Goal: Check status: Check status

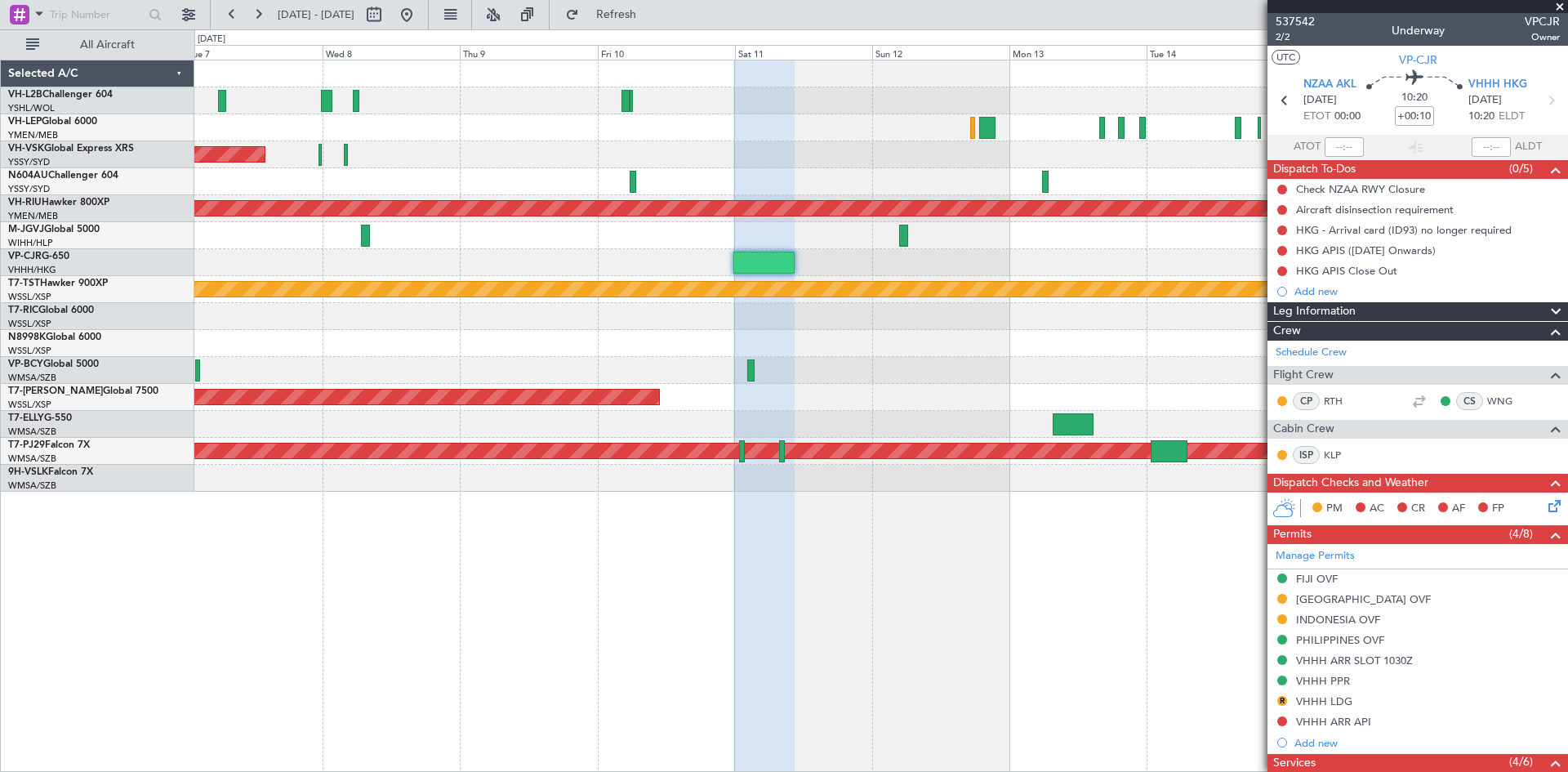
click at [601, 171] on div "Planned Maint Sydney ([PERSON_NAME] Intl) No Crew Planned Maint [GEOGRAPHIC_DAT…" at bounding box center [880, 276] width 1373 height 432
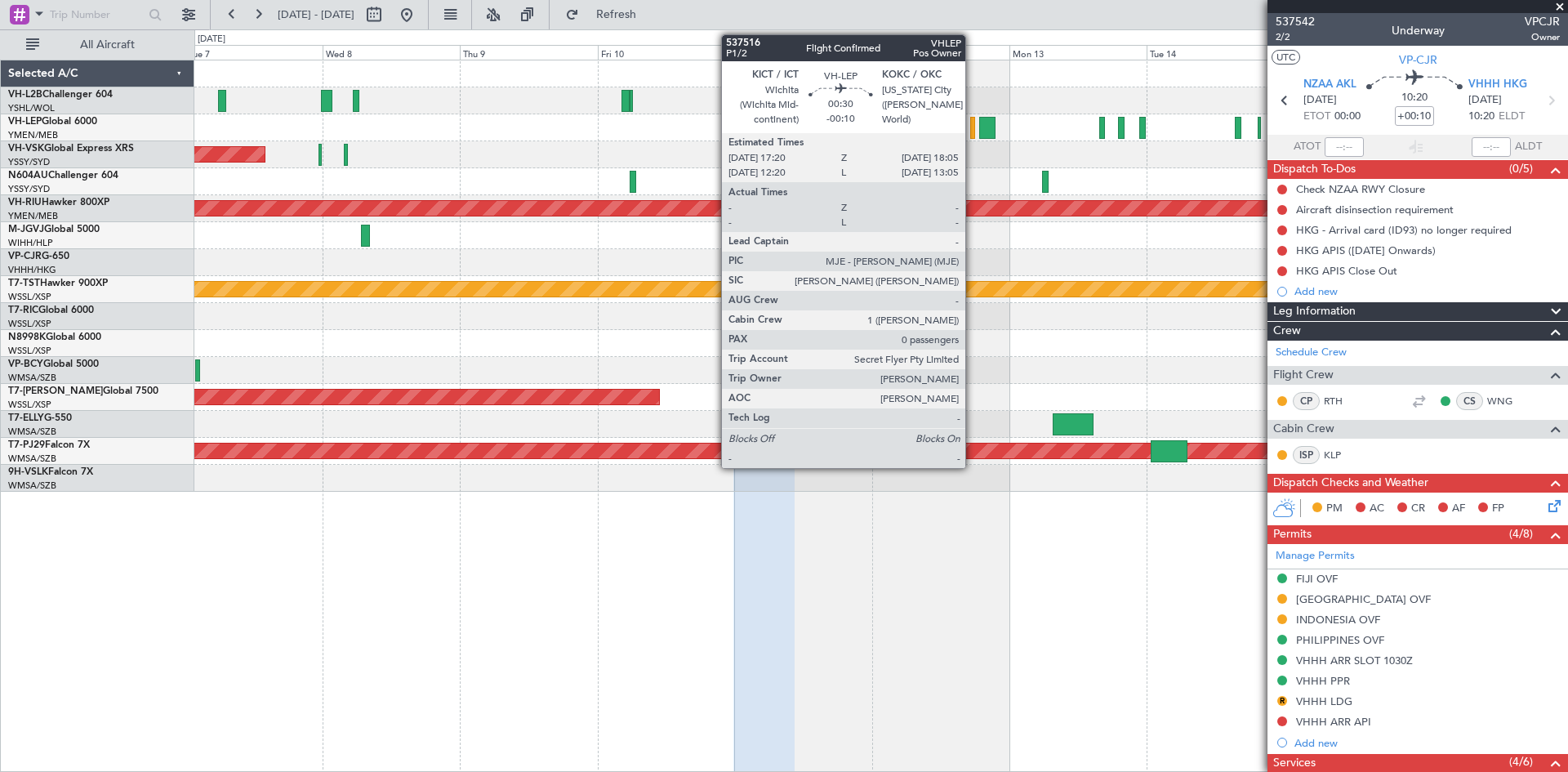
click at [972, 132] on div at bounding box center [972, 128] width 5 height 22
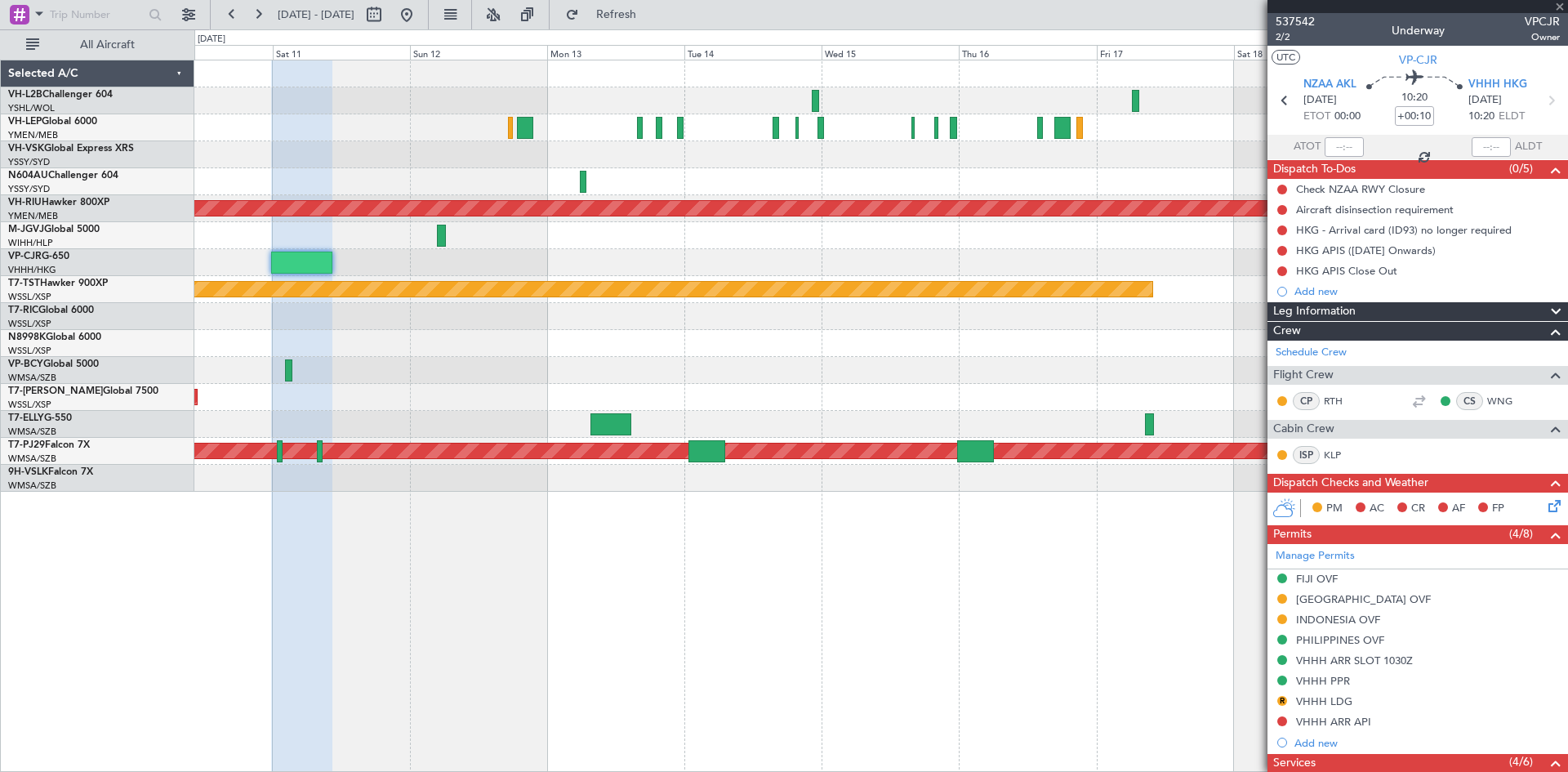
type input "-00:10"
type input "0"
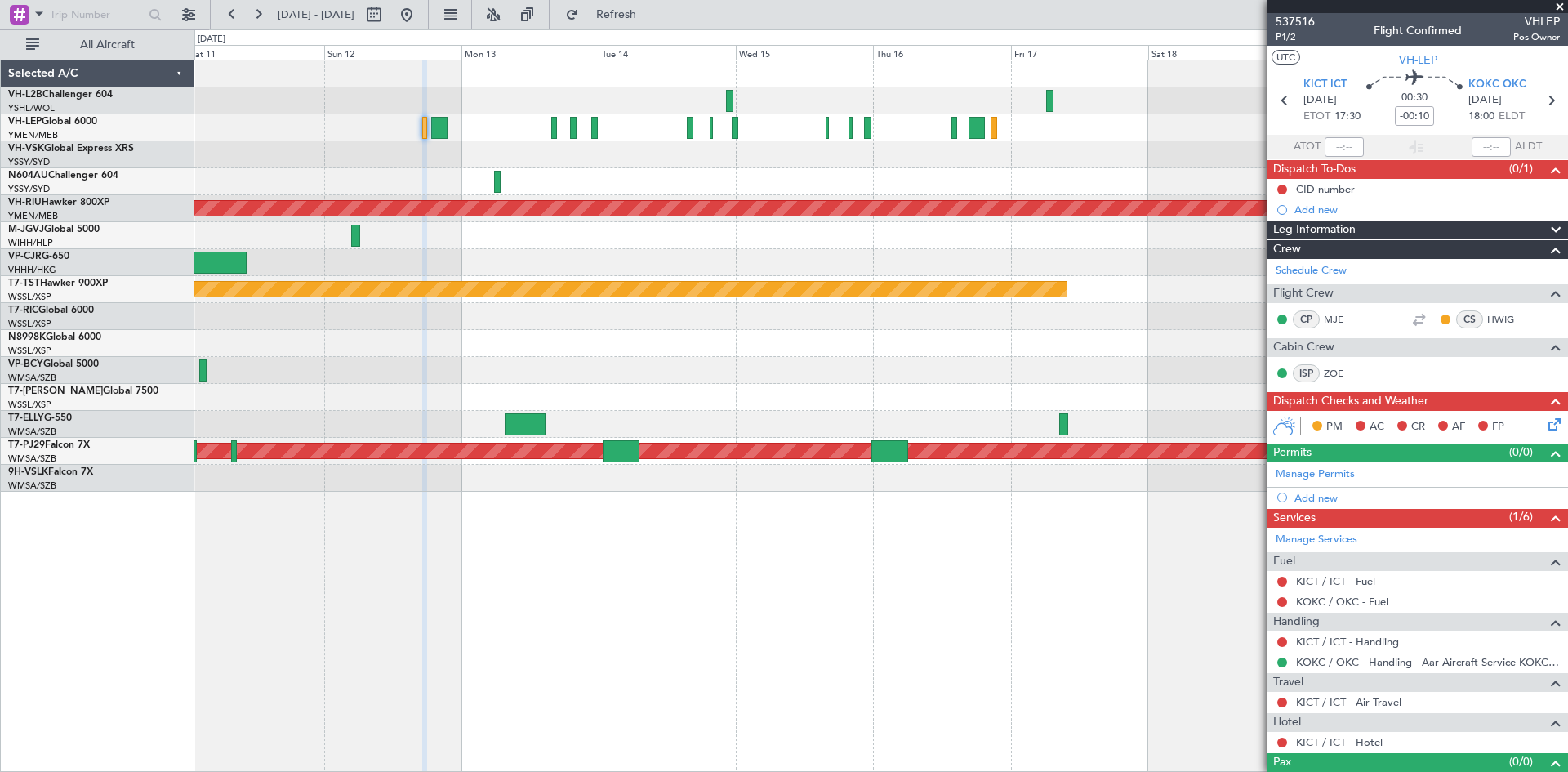
click at [1101, 383] on div at bounding box center [880, 370] width 1373 height 27
click at [101, 26] on input "text" at bounding box center [96, 15] width 94 height 25
click at [47, 24] on span at bounding box center [39, 13] width 20 height 21
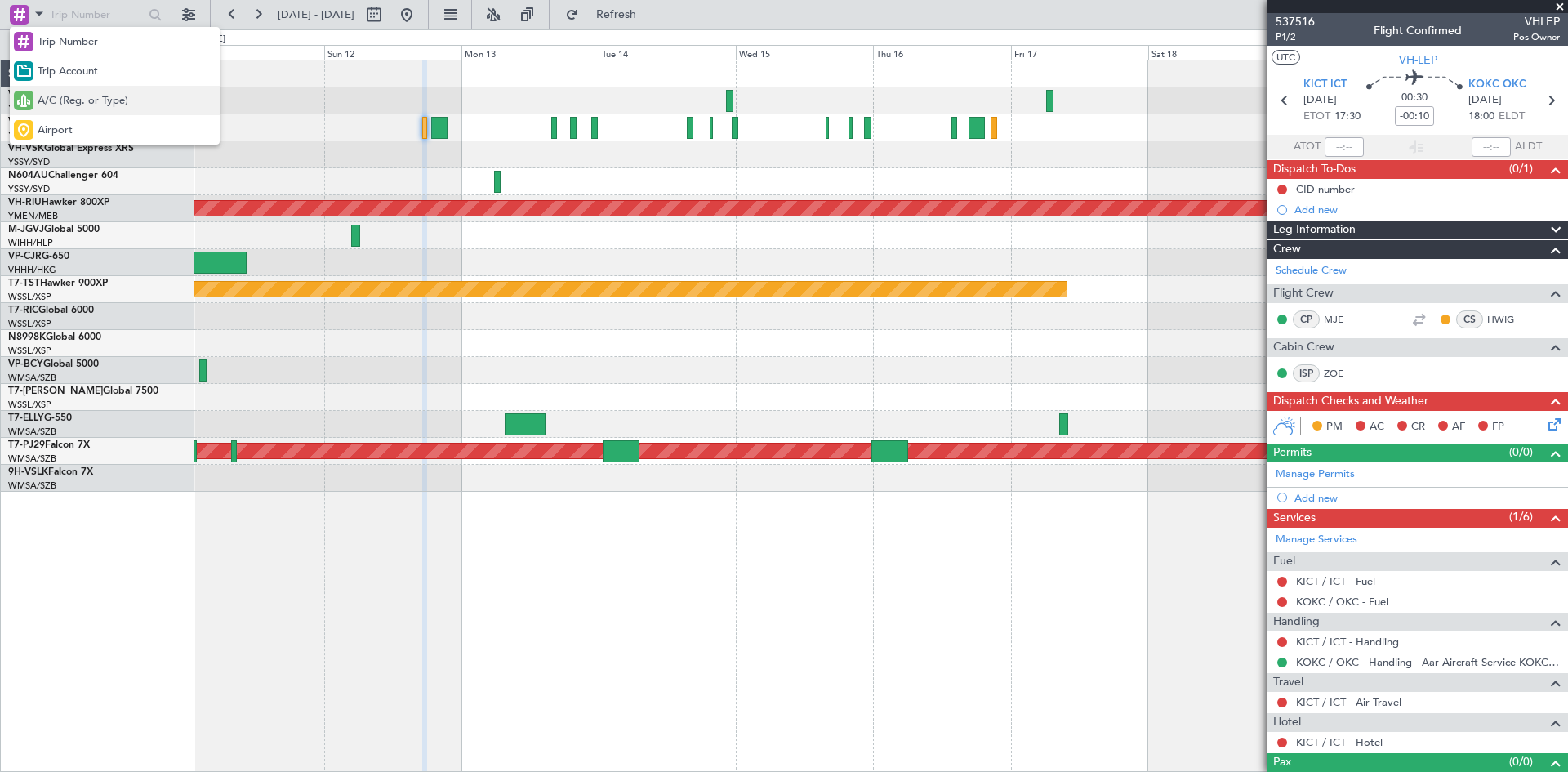
click at [70, 97] on span "A/C (Reg. or Type)" at bounding box center [82, 101] width 90 height 17
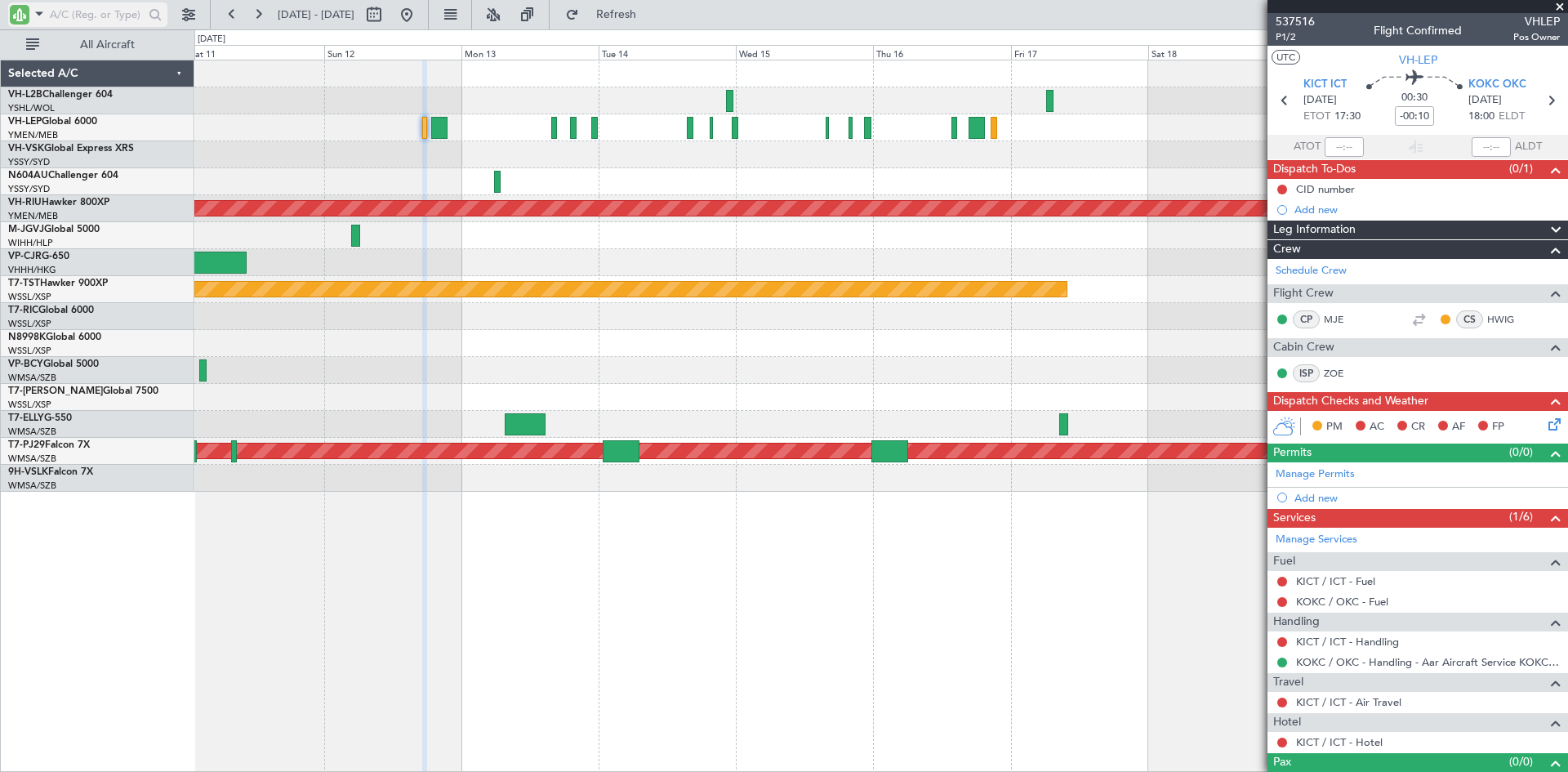
click at [46, 20] on span at bounding box center [39, 13] width 20 height 21
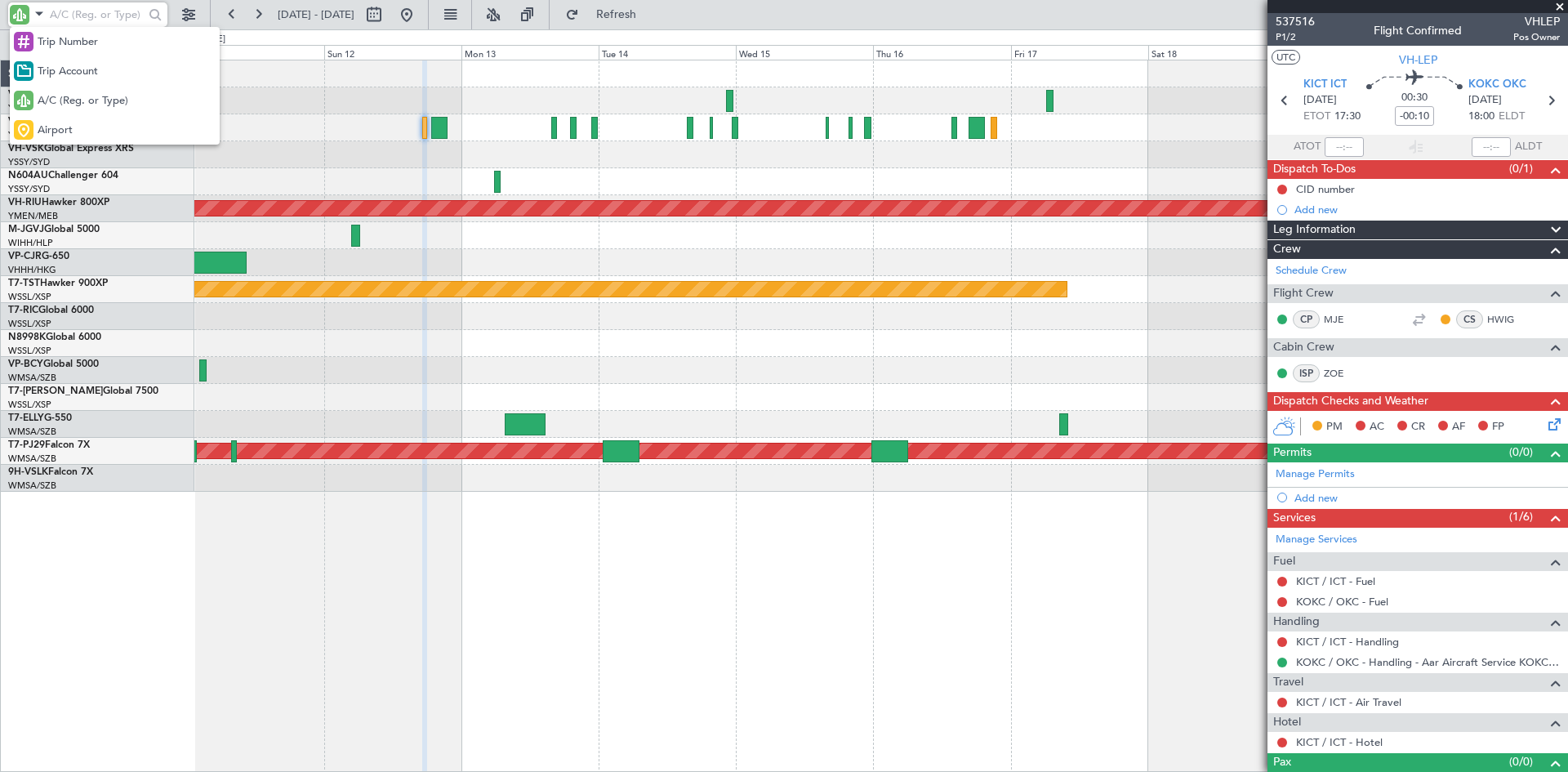
click at [105, 19] on div at bounding box center [784, 386] width 1568 height 772
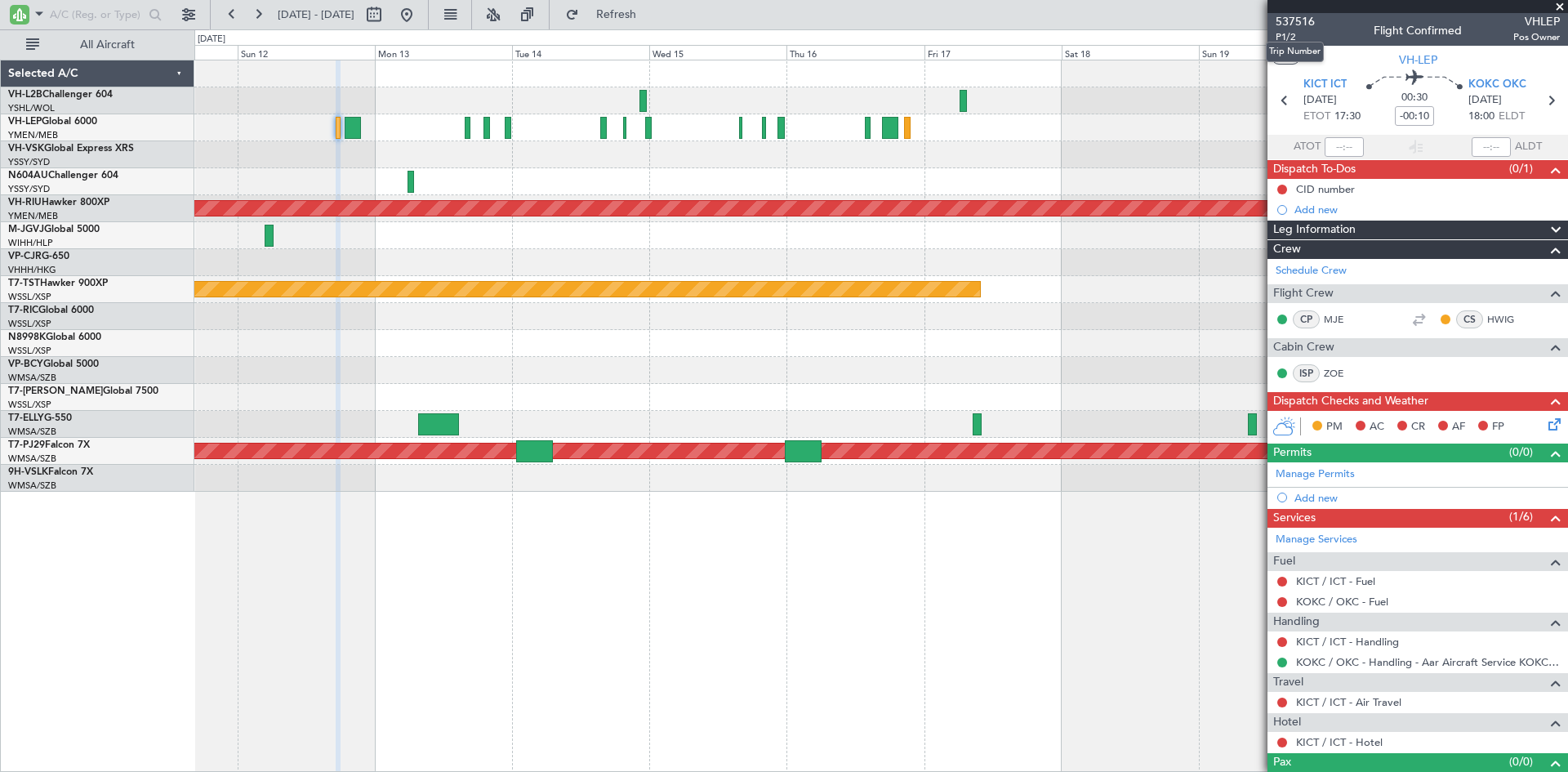
click at [1284, 38] on mat-tooltip-component "Trip Number" at bounding box center [1294, 51] width 80 height 43
click at [1281, 39] on mat-tooltip-component "Trip Number" at bounding box center [1294, 51] width 80 height 43
click at [1288, 35] on span "P1/2" at bounding box center [1295, 37] width 39 height 14
click at [1400, 58] on span "VH-LEP" at bounding box center [1418, 60] width 38 height 17
click at [234, 17] on button at bounding box center [231, 14] width 26 height 26
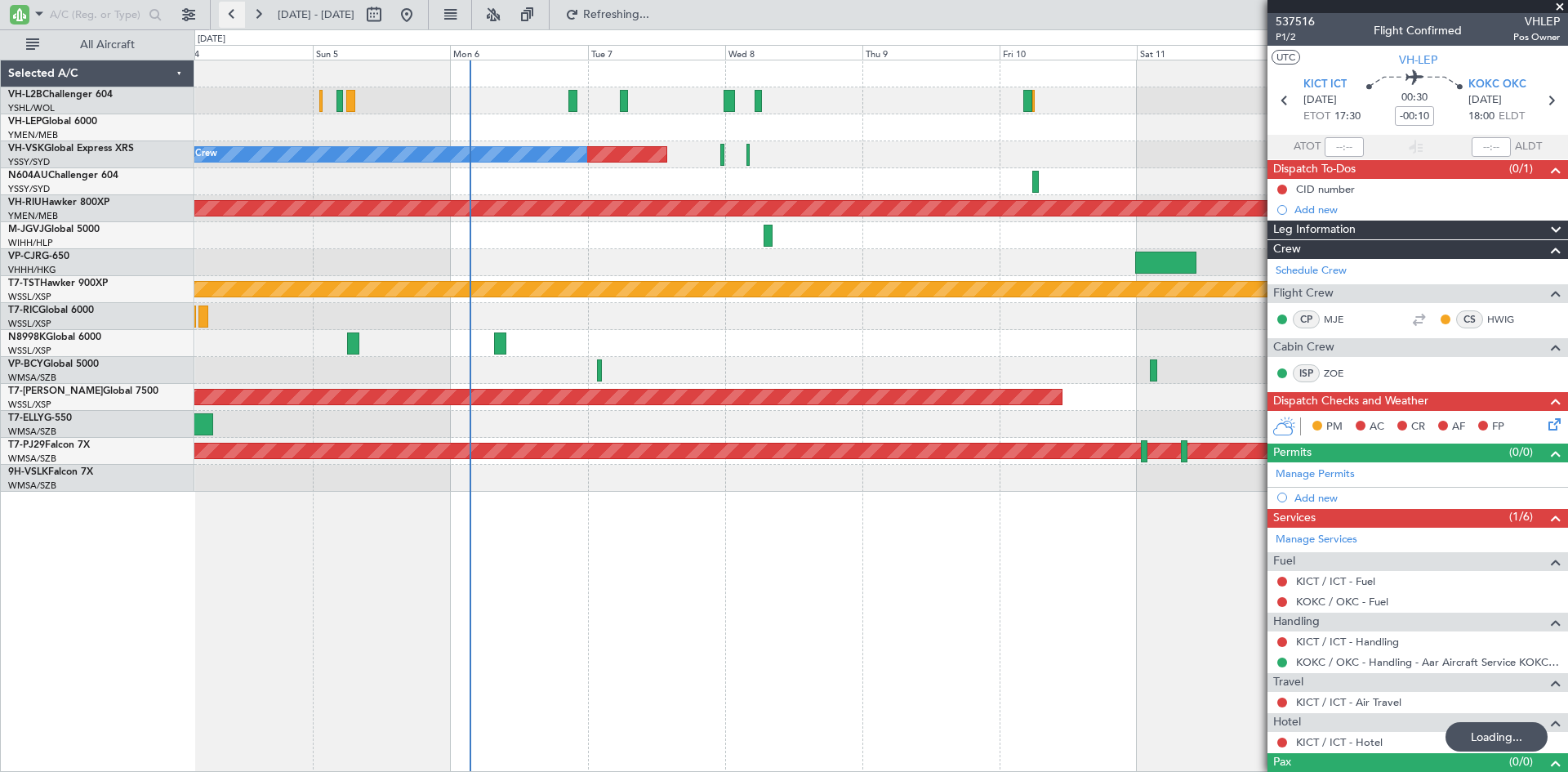
click at [234, 17] on button at bounding box center [231, 14] width 26 height 26
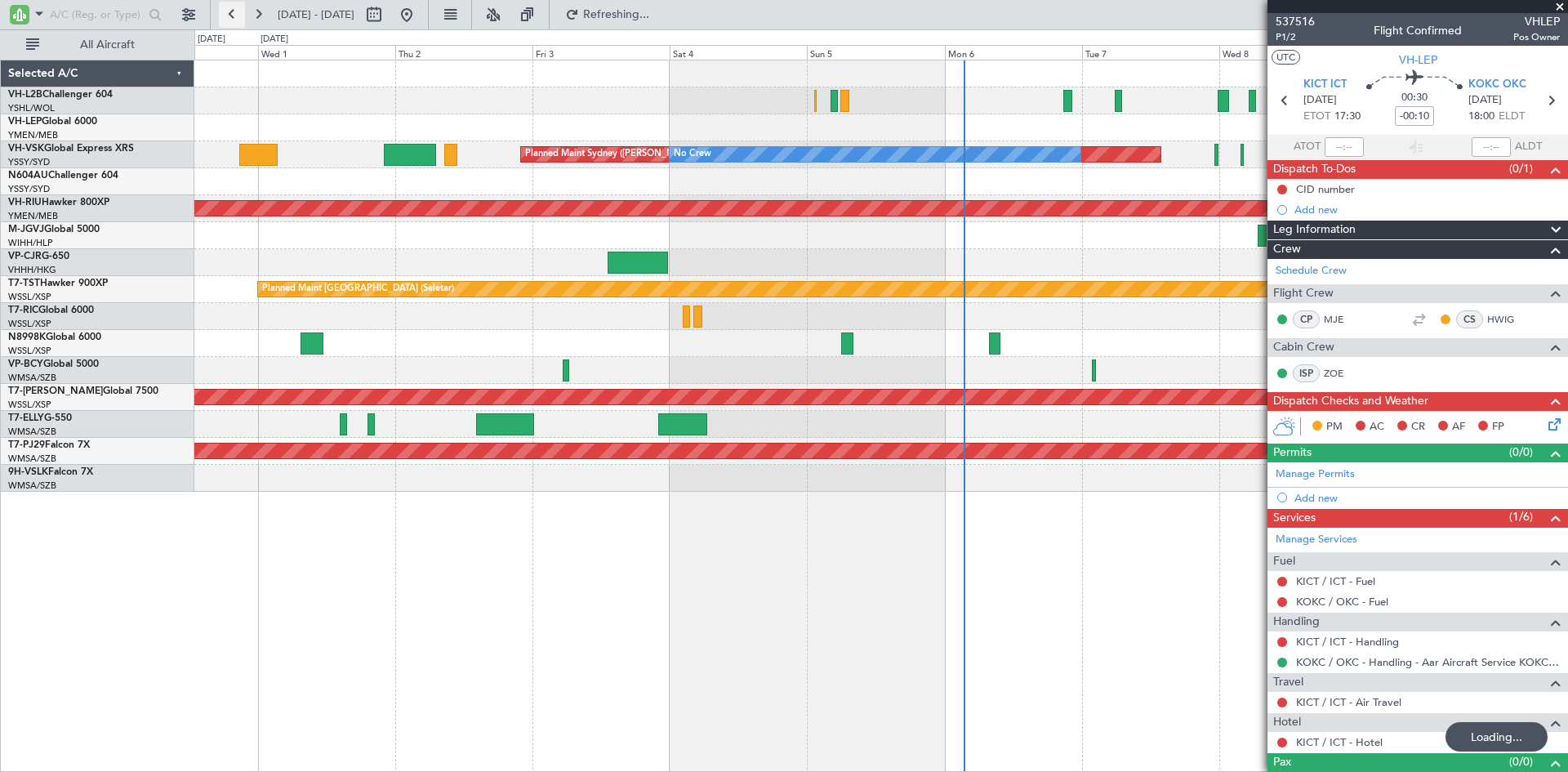
click at [234, 17] on button at bounding box center [231, 14] width 26 height 26
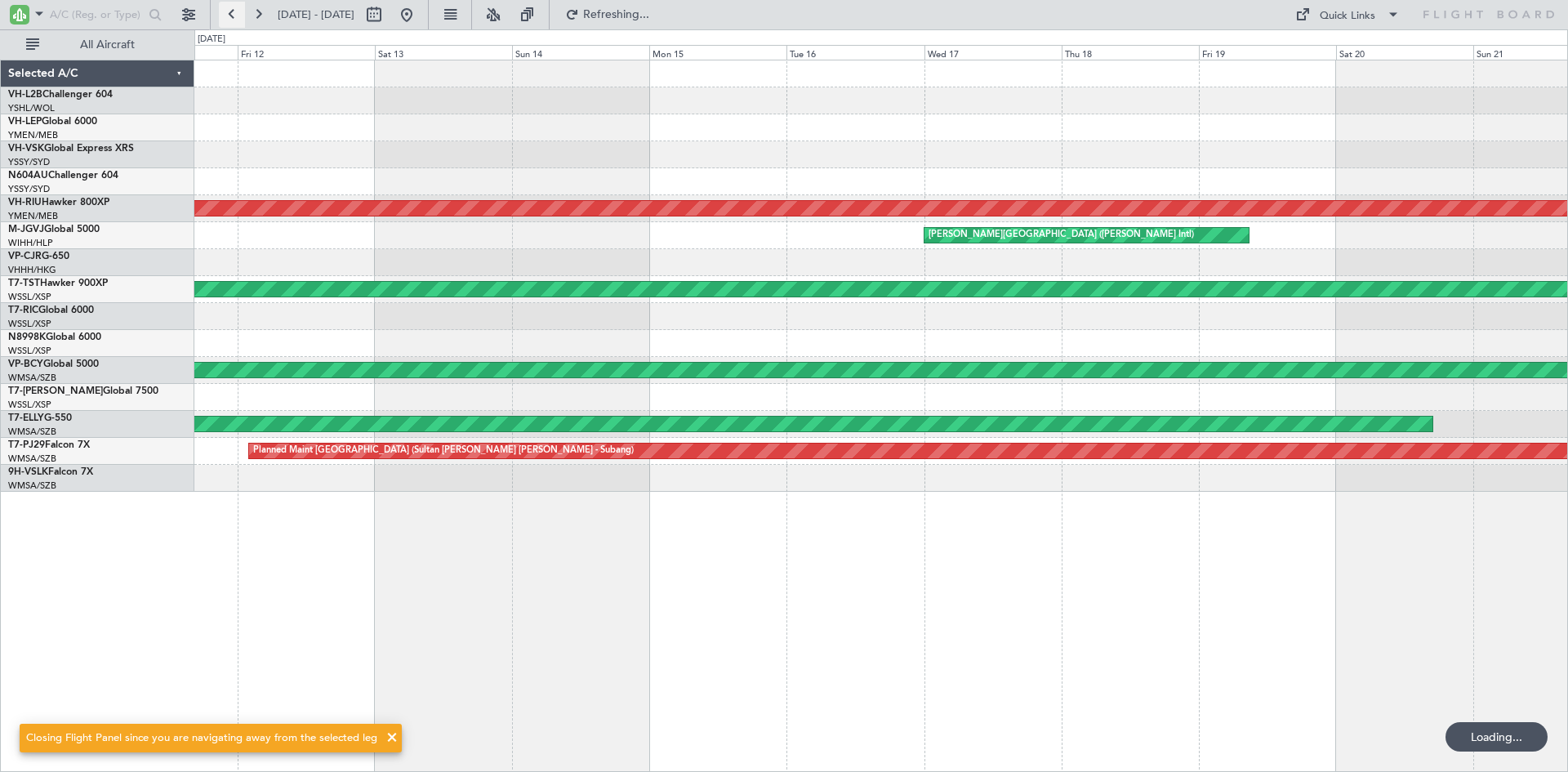
click at [234, 17] on button at bounding box center [231, 14] width 26 height 26
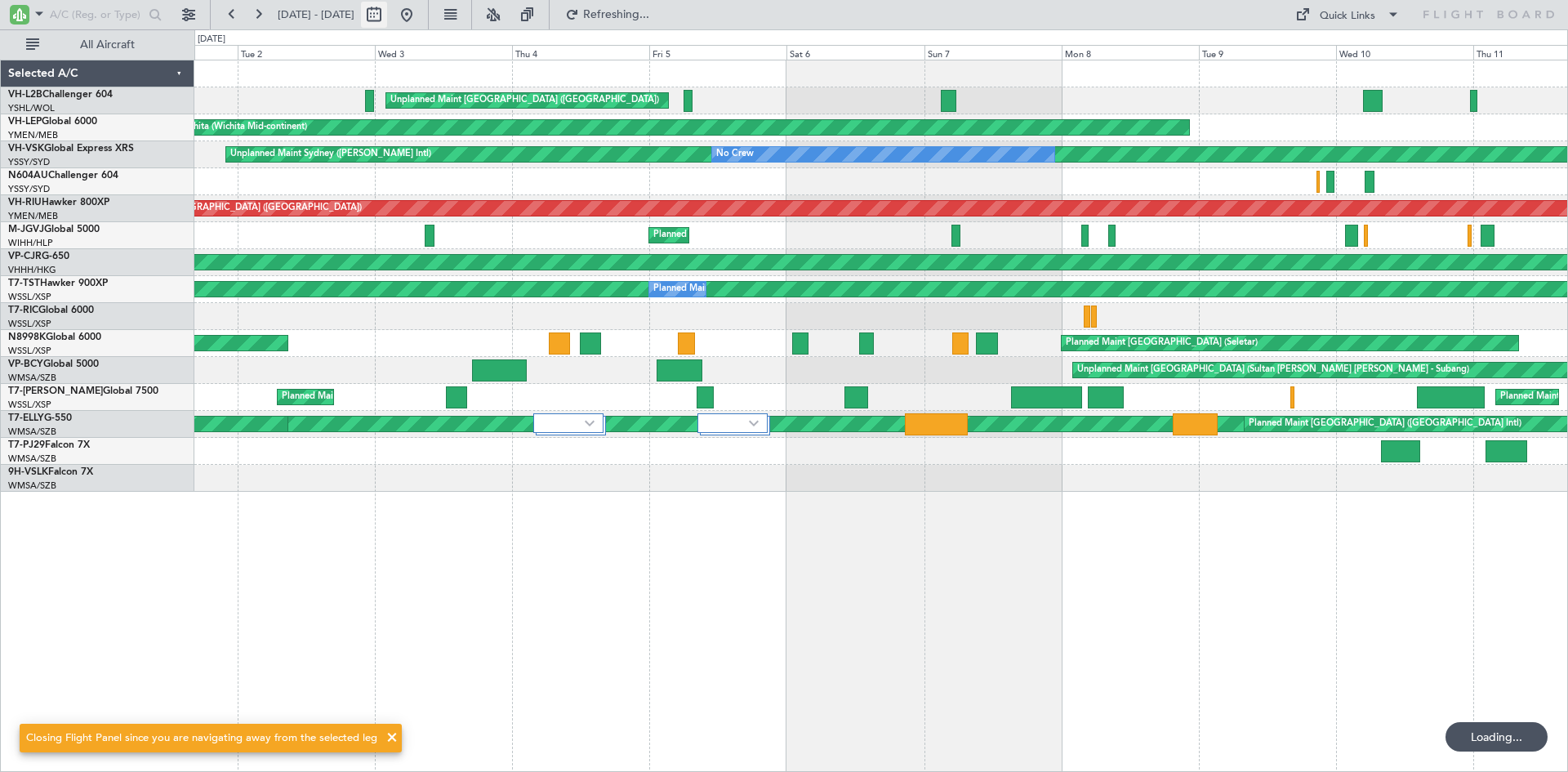
click at [387, 15] on button at bounding box center [373, 14] width 26 height 26
select select "9"
select select "2025"
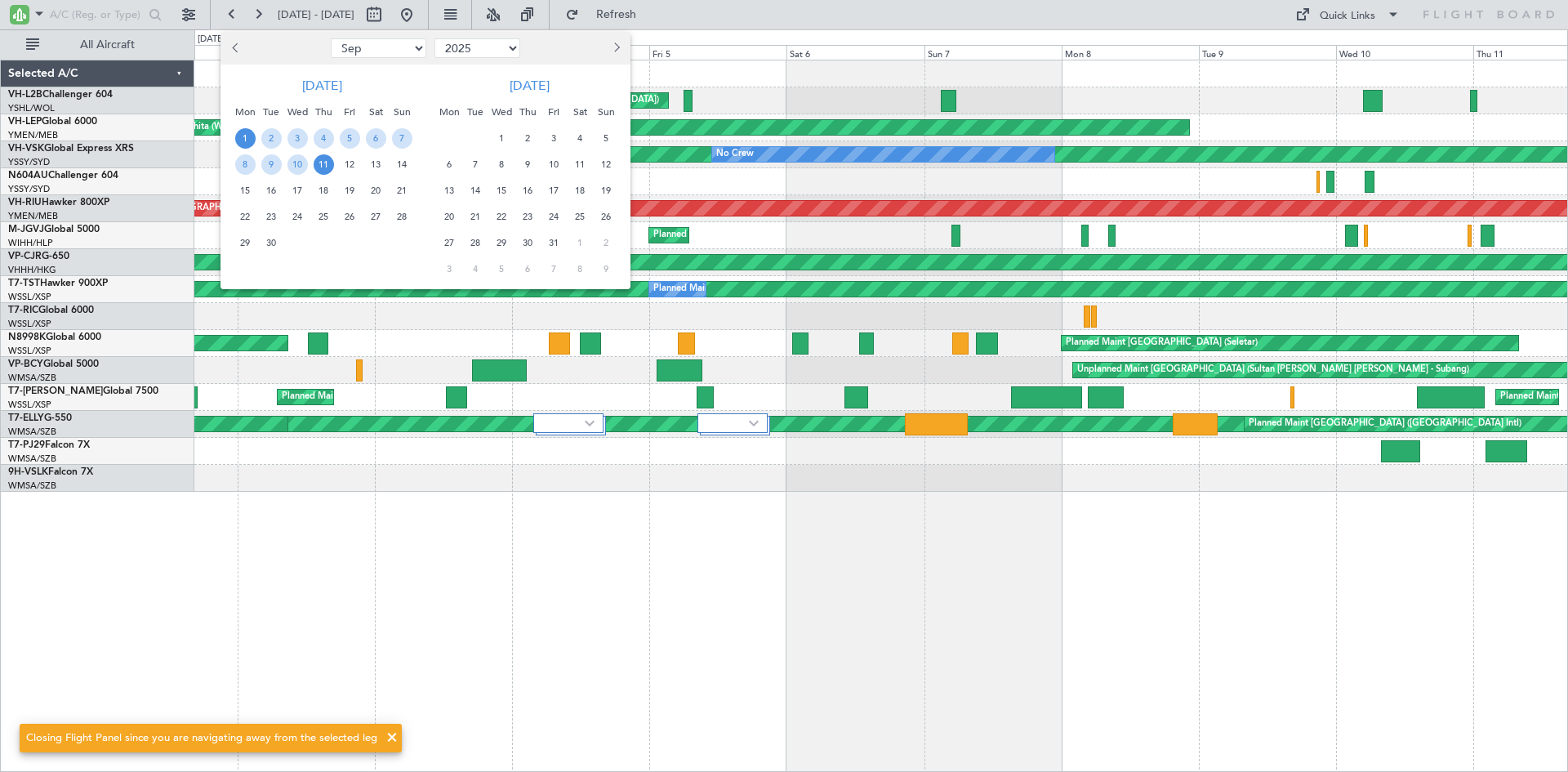
click at [236, 51] on span "Previous month" at bounding box center [237, 47] width 10 height 10
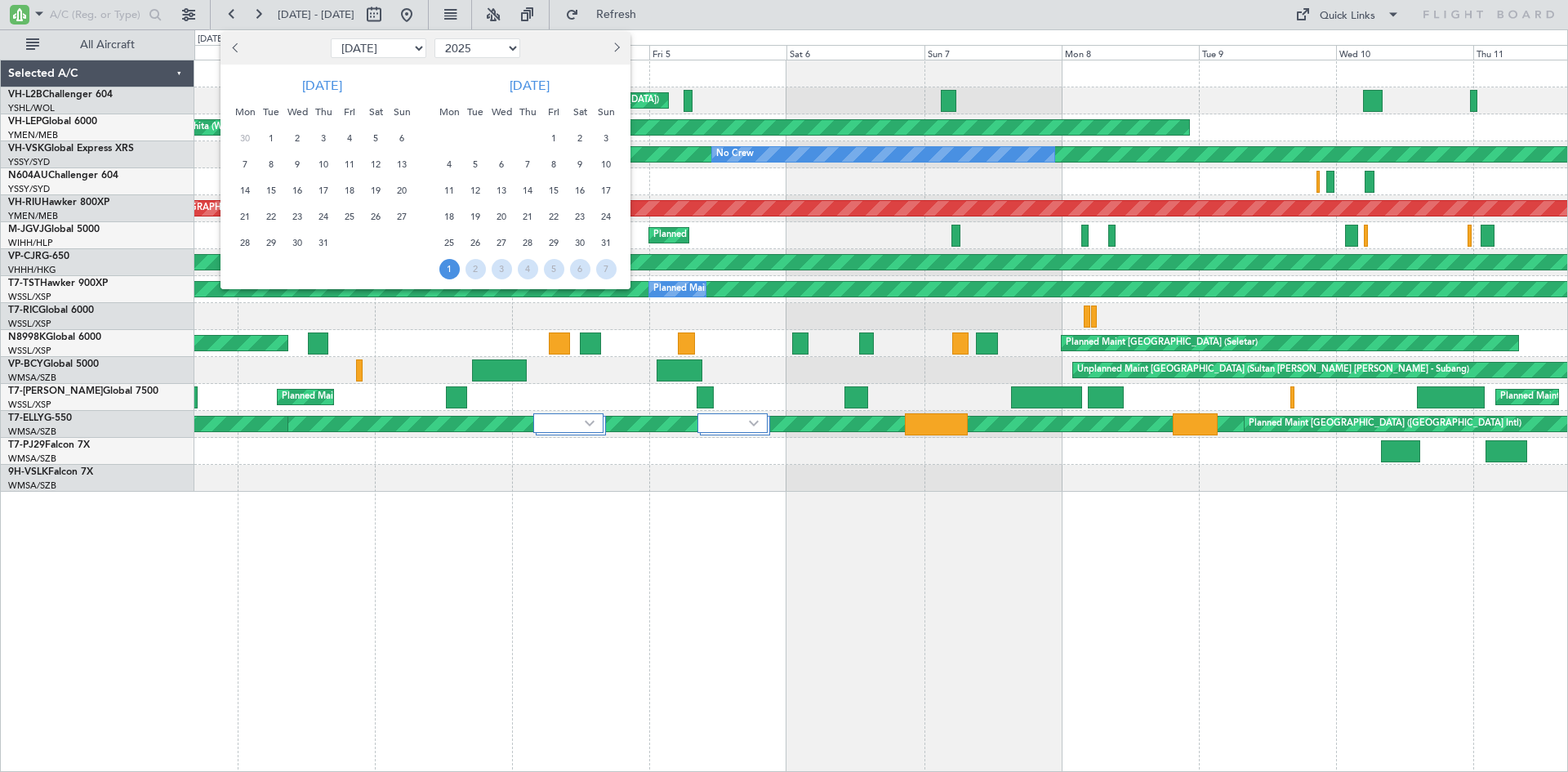
click at [237, 51] on span "Previous month" at bounding box center [237, 47] width 10 height 10
select select "5"
click at [995, 621] on div at bounding box center [784, 386] width 1568 height 772
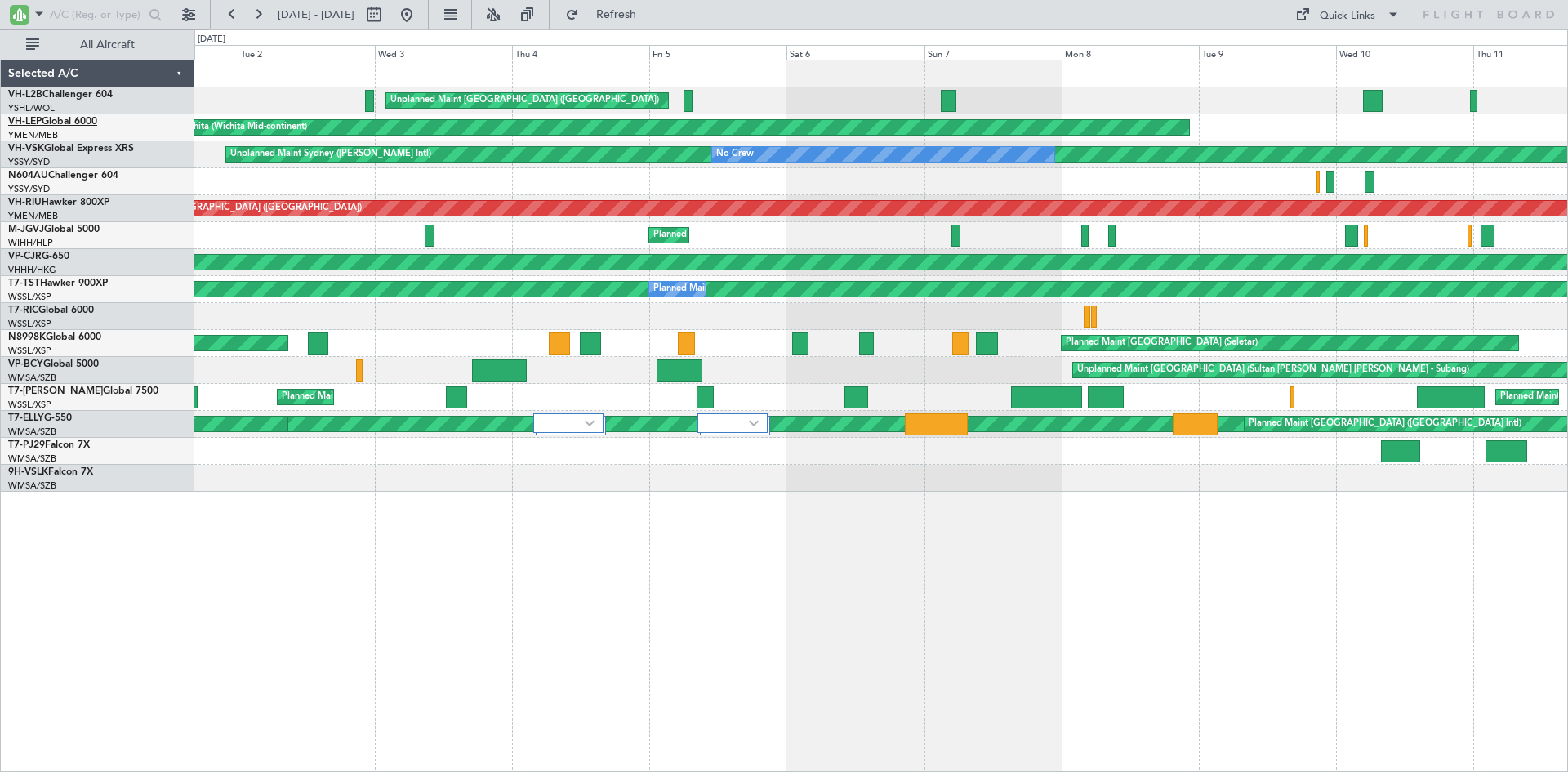
click at [69, 124] on link "VH-LEP Global 6000" at bounding box center [52, 122] width 89 height 10
